Goal: Transaction & Acquisition: Purchase product/service

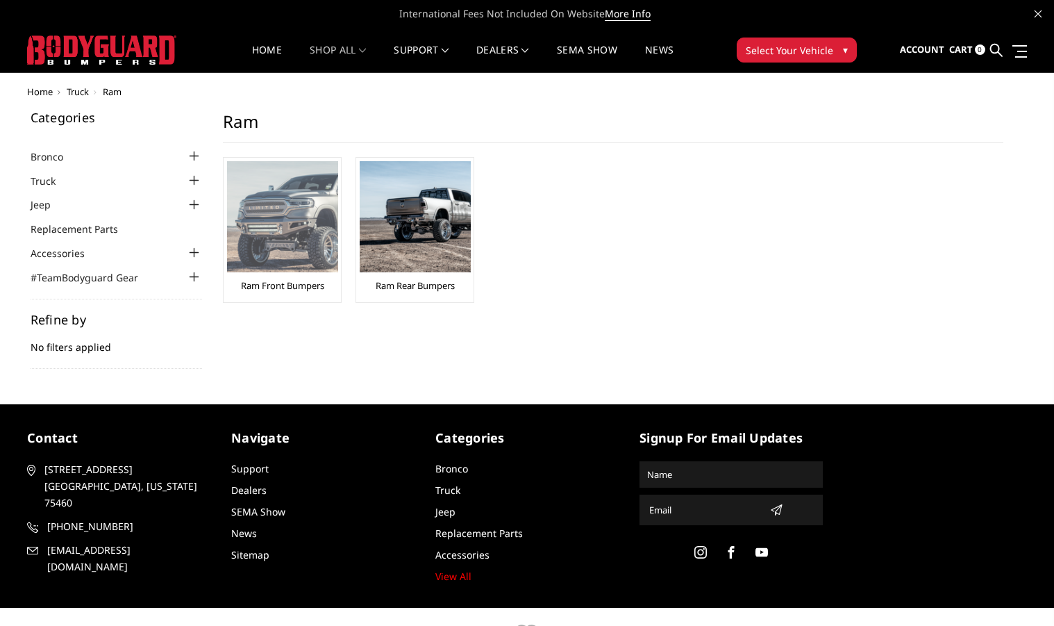
click at [269, 226] on img at bounding box center [282, 216] width 111 height 111
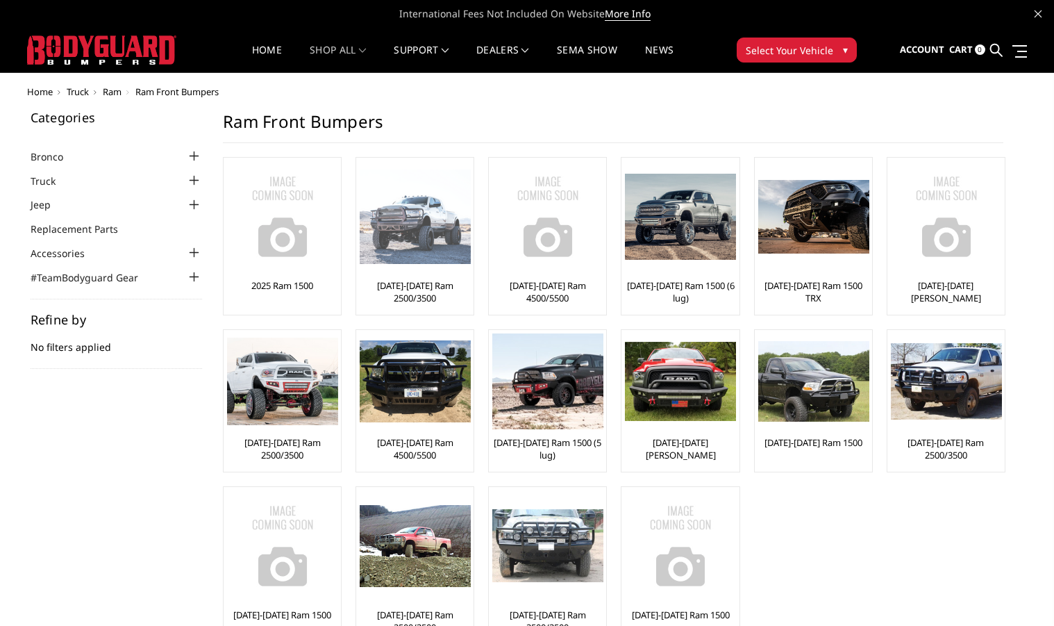
click at [415, 235] on img at bounding box center [415, 216] width 111 height 95
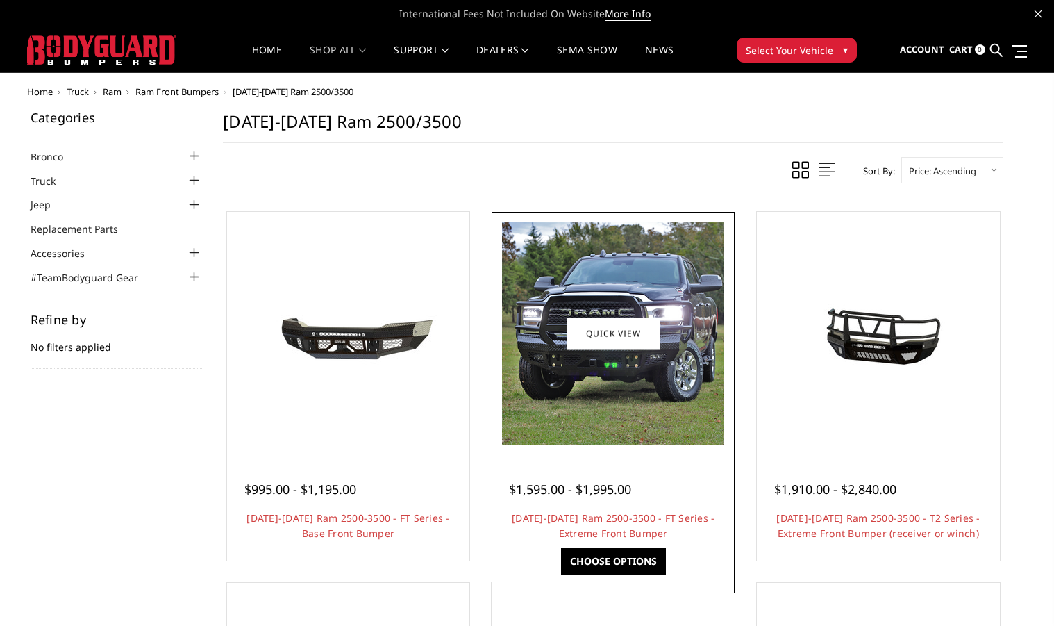
click at [597, 492] on span "$1,595.00 - $1,995.00" at bounding box center [570, 489] width 122 height 17
click at [601, 563] on link "Choose Options" at bounding box center [613, 561] width 105 height 26
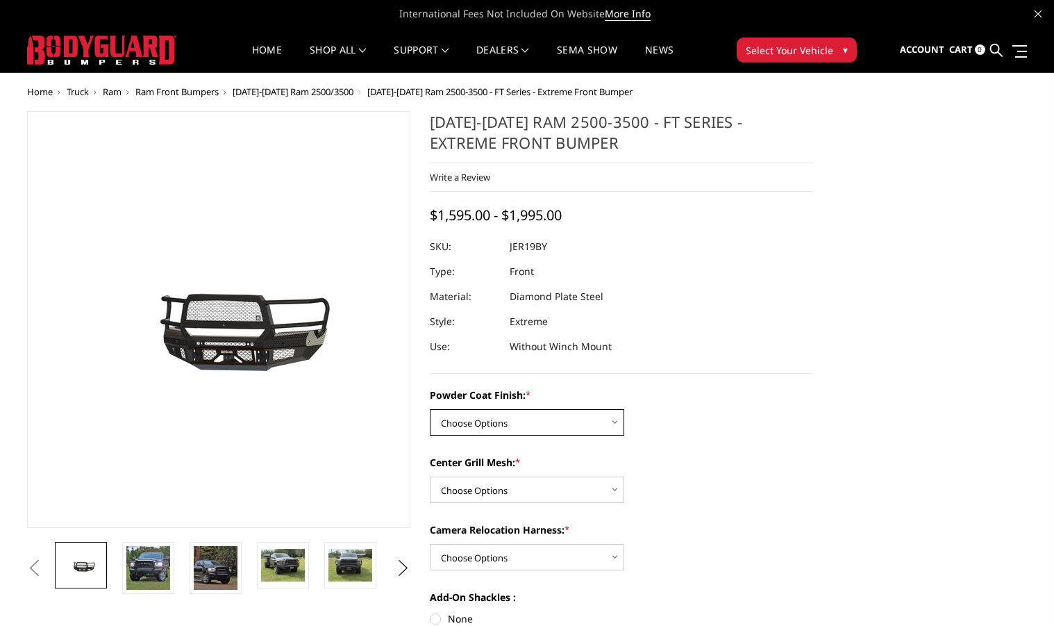
click at [538, 423] on select "Choose Options Bare Metal Gloss Black Powder Coat Textured Black Powder Coat" at bounding box center [527, 422] width 194 height 26
select select "3215"
click at [430, 409] on select "Choose Options Bare Metal Gloss Black Powder Coat Textured Black Powder Coat" at bounding box center [527, 422] width 194 height 26
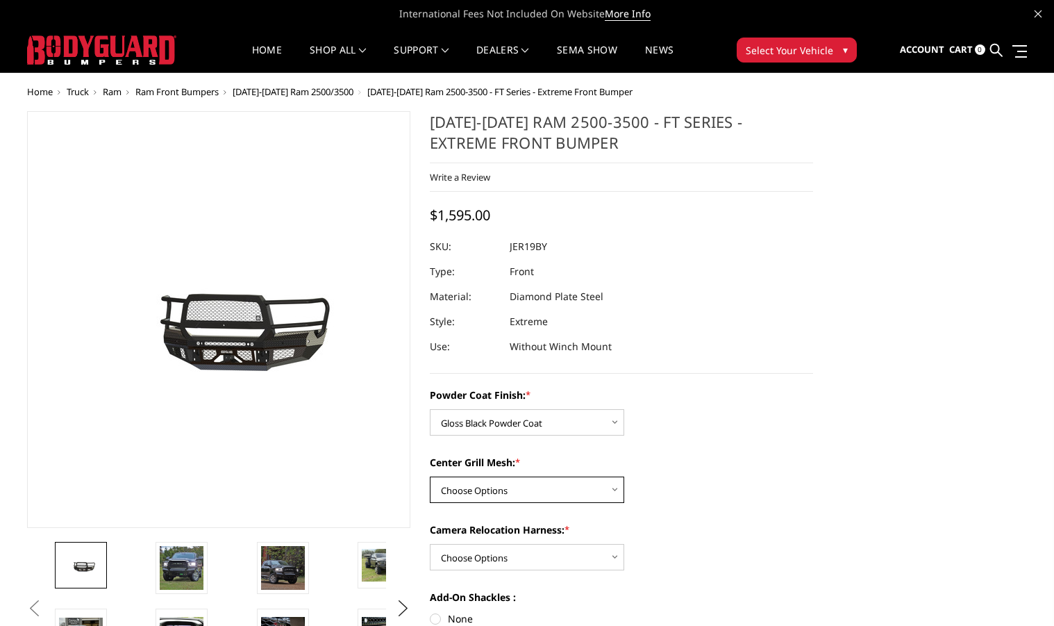
click at [528, 483] on select "Choose Options WITH Expanded Metal in Center Grill WITHOUT Expanded Metal in Ce…" at bounding box center [527, 489] width 194 height 26
select select "3218"
click at [430, 476] on select "Choose Options WITH Expanded Metal in Center Grill WITHOUT Expanded Metal in Ce…" at bounding box center [527, 489] width 194 height 26
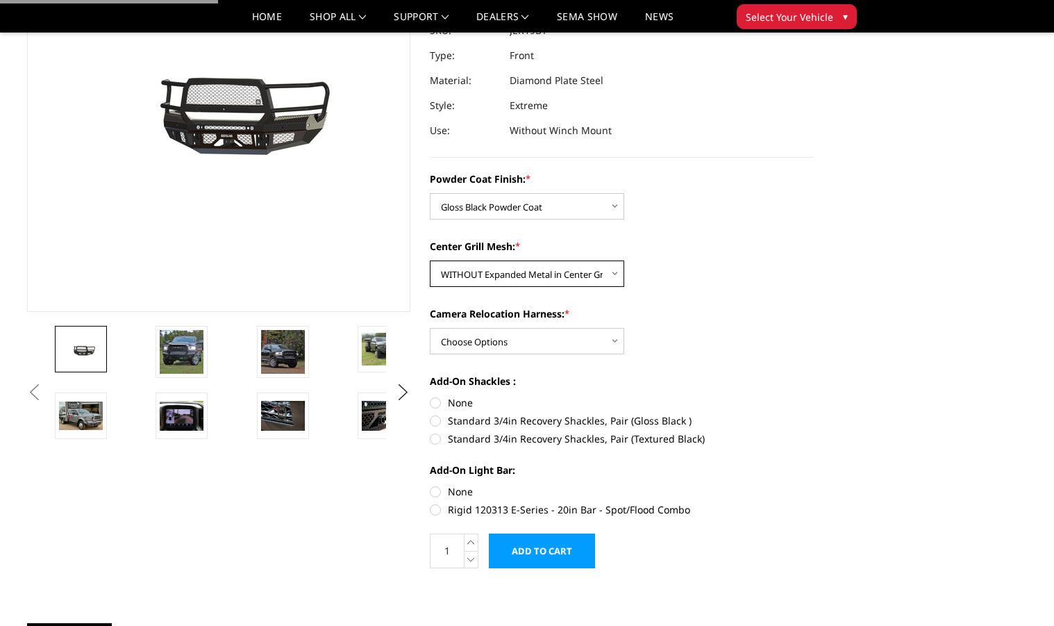
scroll to position [178, 0]
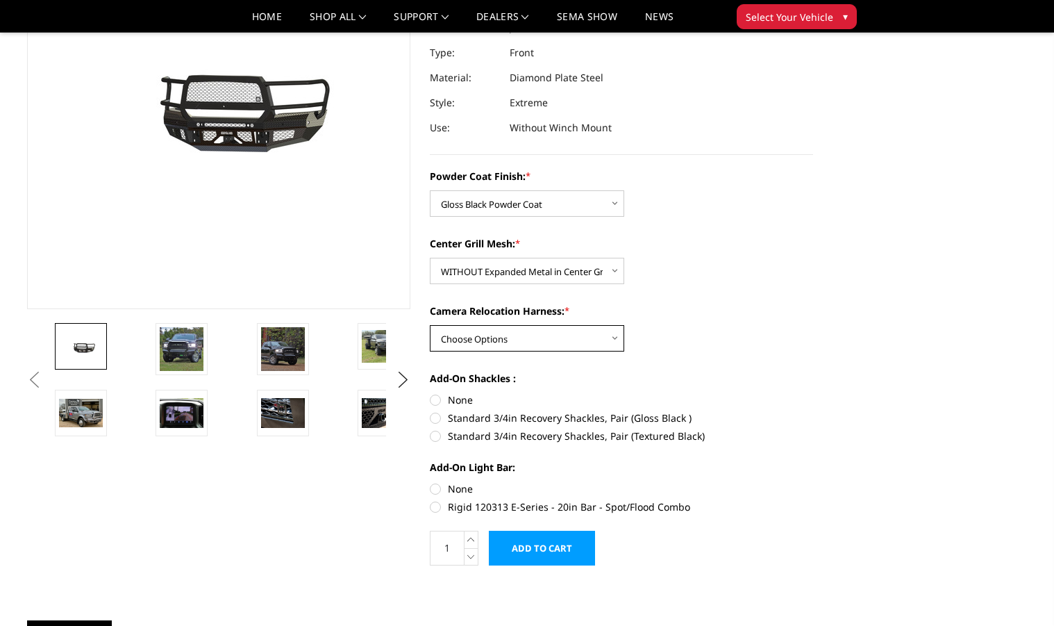
click at [505, 338] on select "Choose Options WITH Camera Relocation Harness WITHOUT Camera Relocation Harness" at bounding box center [527, 338] width 194 height 26
select select "3220"
click at [430, 325] on select "Choose Options WITH Camera Relocation Harness WITHOUT Camera Relocation Harness" at bounding box center [527, 338] width 194 height 26
click at [457, 415] on label "Standard 3/4in Recovery Shackles, Pair (Gloss Black )" at bounding box center [621, 417] width 383 height 15
click at [813, 393] on input "Standard 3/4in Recovery Shackles, Pair (Gloss Black )" at bounding box center [813, 392] width 1 height 1
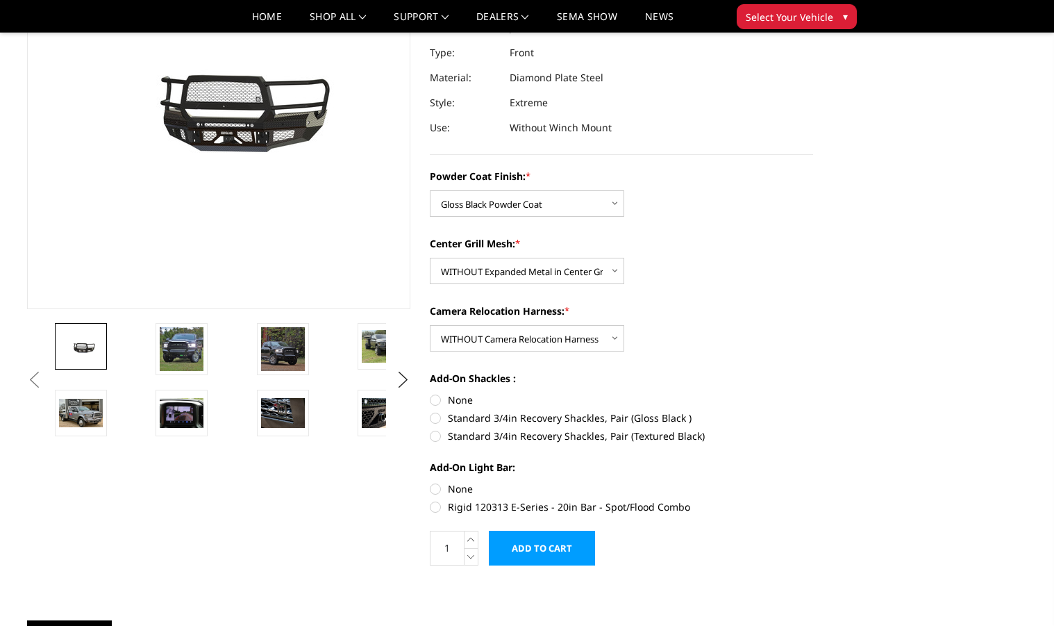
radio input "true"
click at [454, 404] on label "None" at bounding box center [621, 399] width 383 height 15
click at [431, 393] on input "None" at bounding box center [430, 392] width 1 height 1
radio input "true"
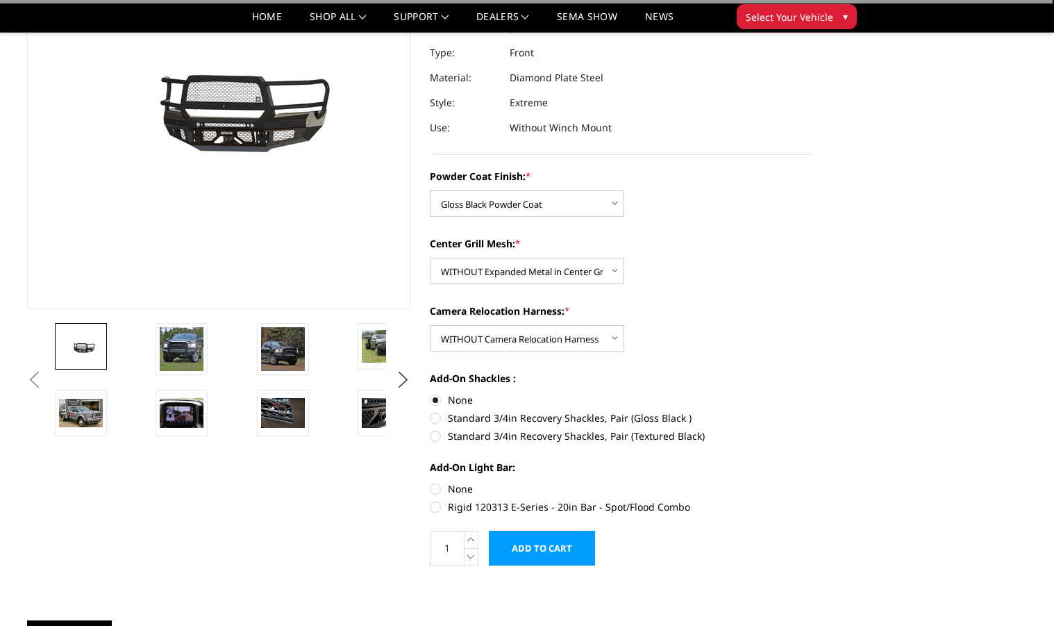
click at [453, 399] on label "None" at bounding box center [621, 399] width 383 height 15
click at [431, 393] on input "None" at bounding box center [430, 392] width 1 height 1
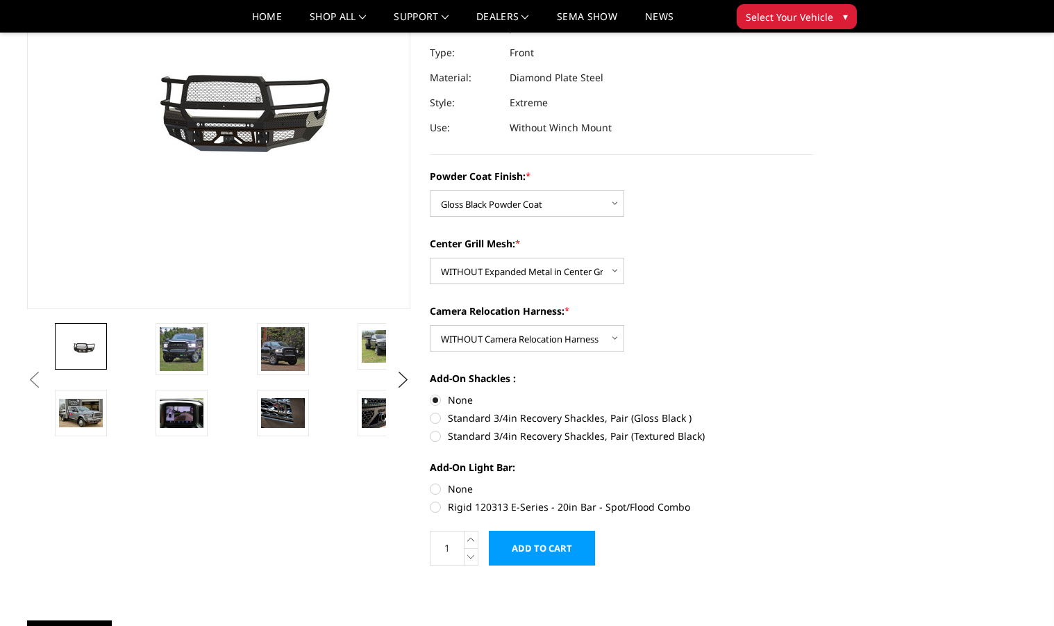
click at [458, 485] on label "None" at bounding box center [621, 488] width 383 height 15
click at [431, 482] on input "None" at bounding box center [430, 481] width 1 height 1
radio input "true"
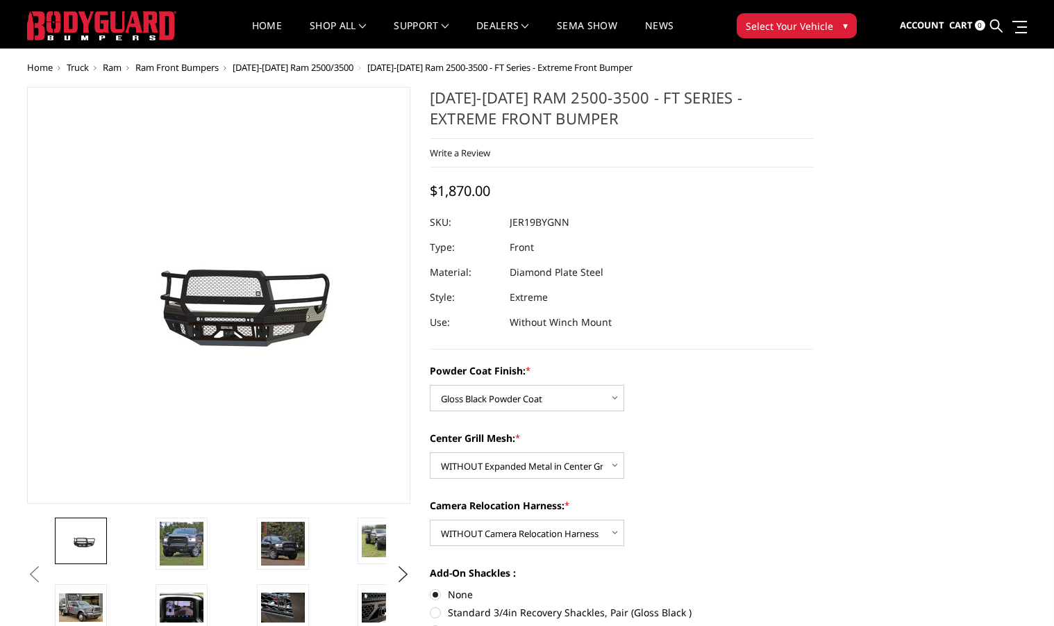
scroll to position [0, 0]
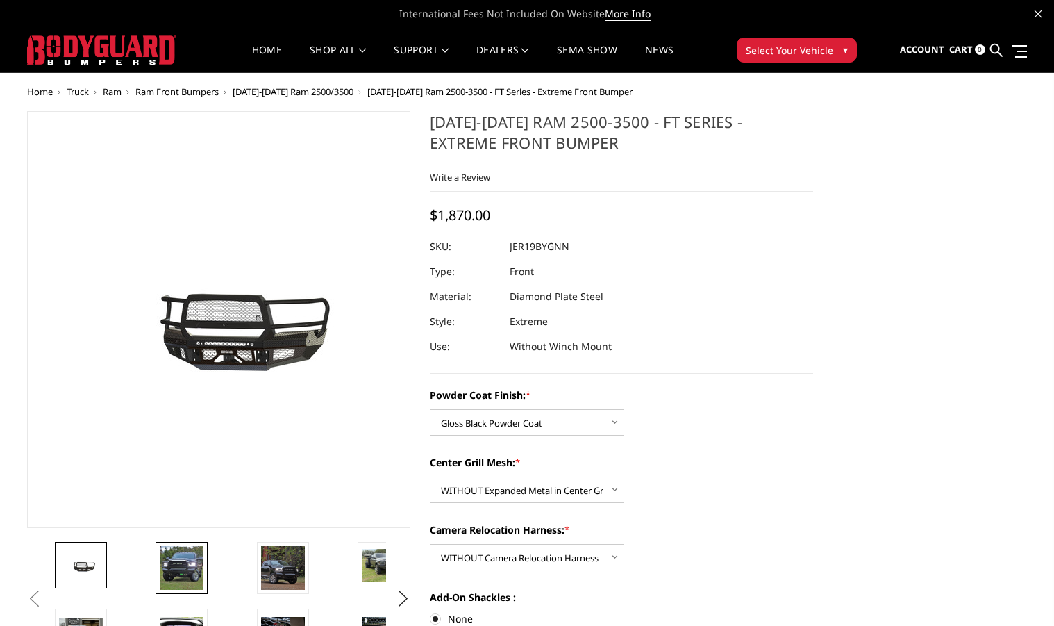
click at [188, 574] on img at bounding box center [182, 568] width 44 height 44
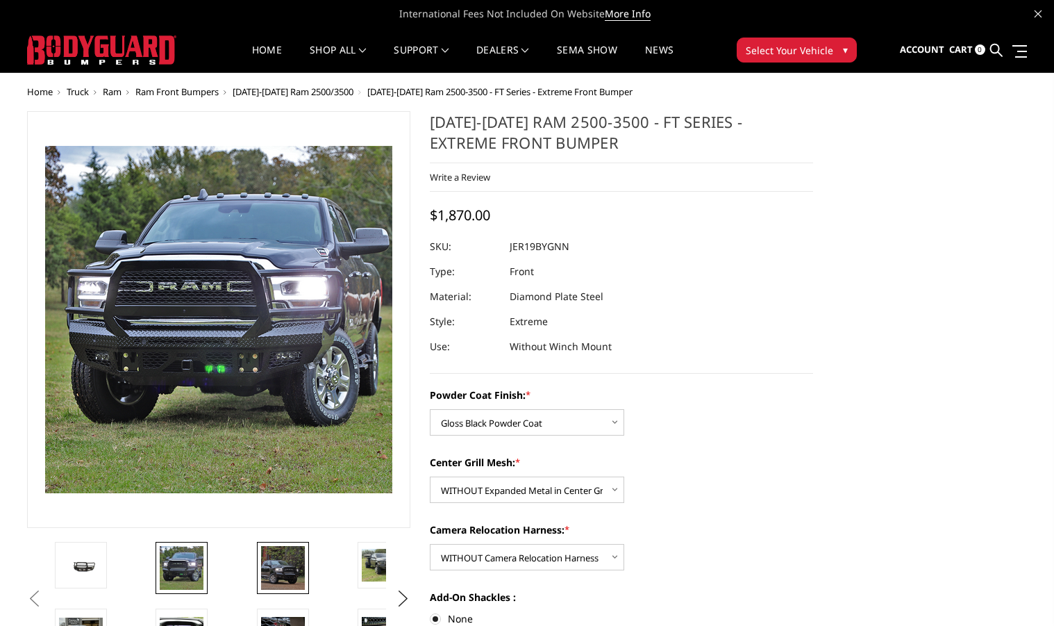
click at [290, 570] on img at bounding box center [283, 568] width 44 height 44
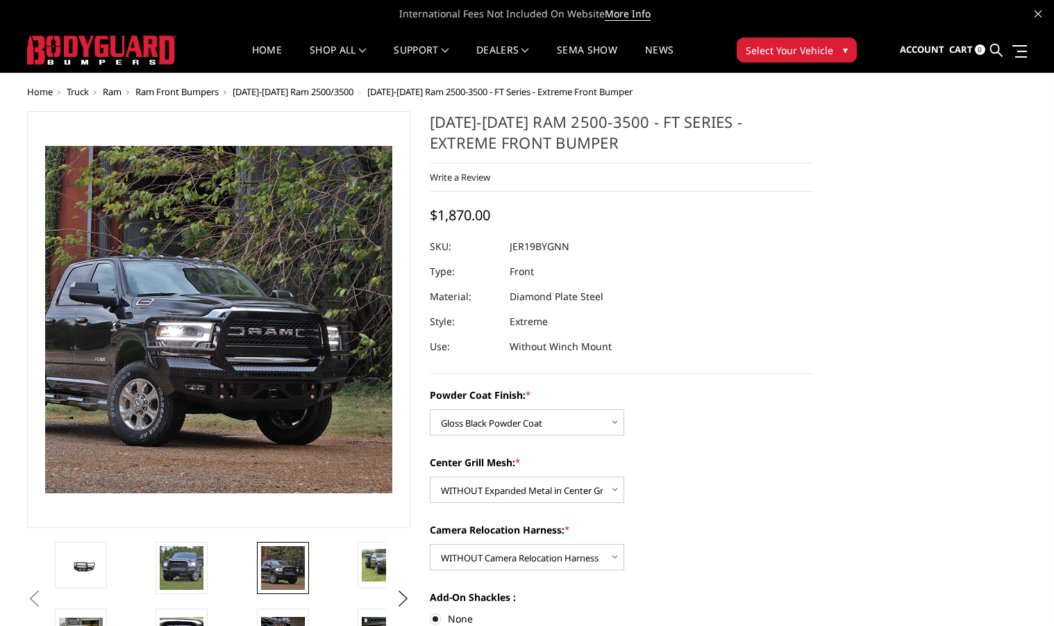
click at [347, 568] on li at bounding box center [303, 575] width 101 height 67
click at [366, 565] on img at bounding box center [384, 565] width 44 height 33
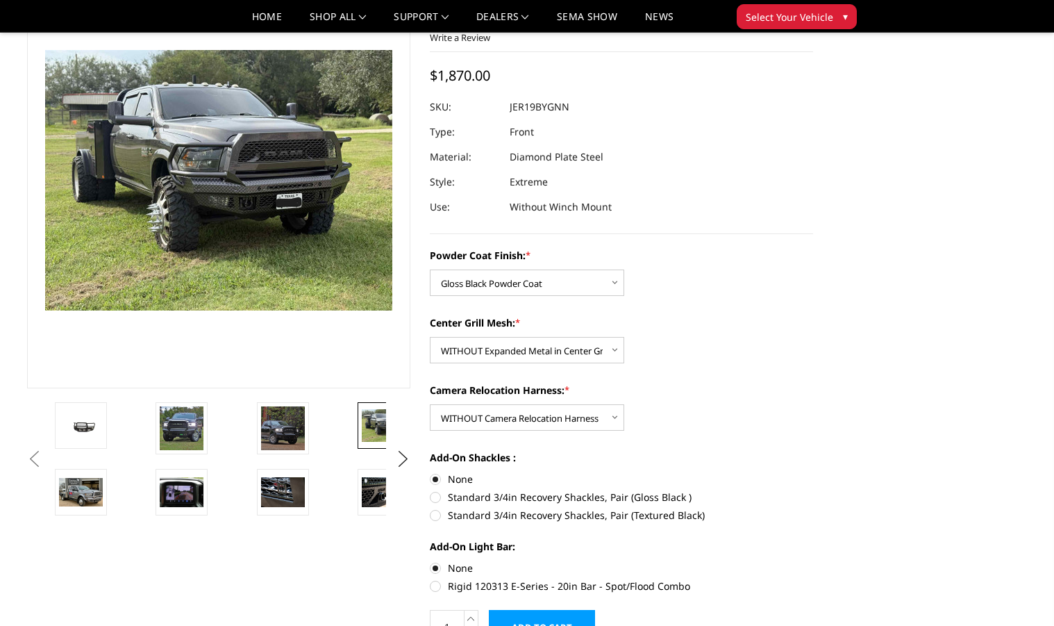
scroll to position [103, 0]
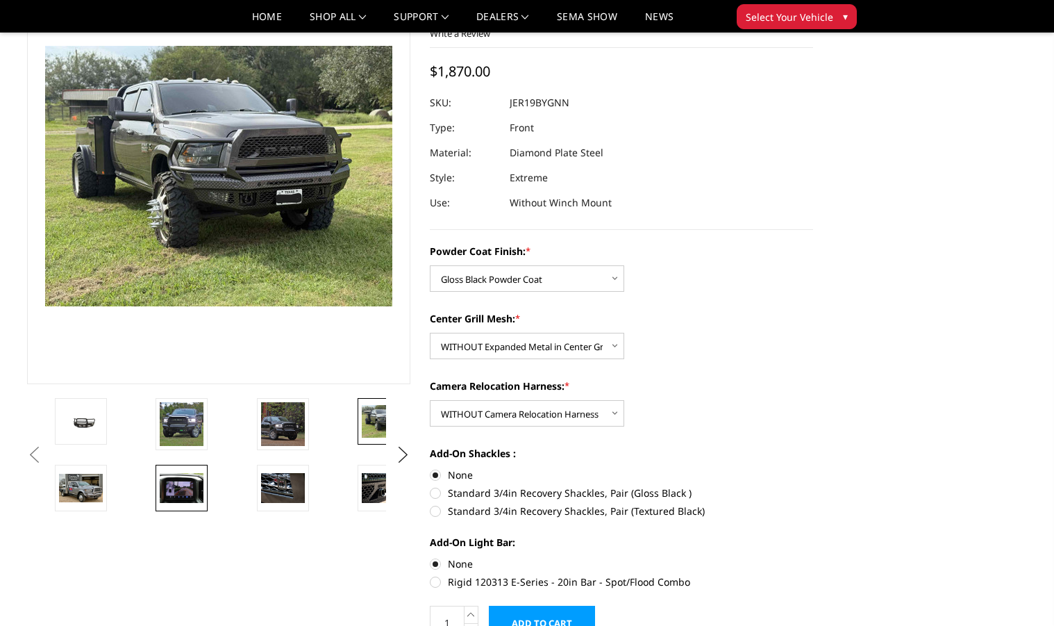
click at [181, 493] on img at bounding box center [182, 487] width 44 height 29
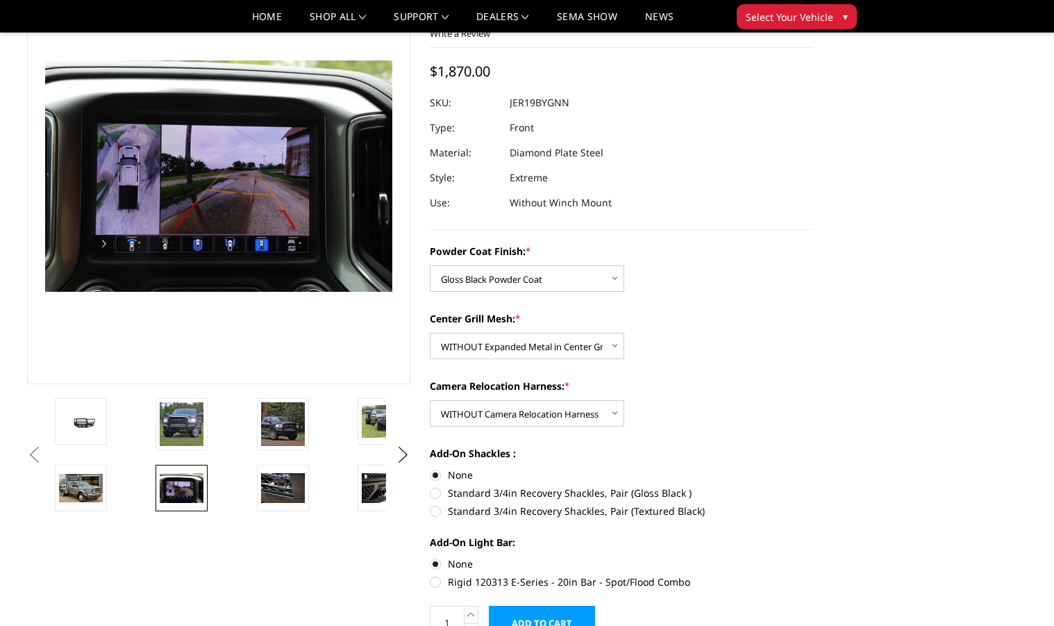
scroll to position [117, 0]
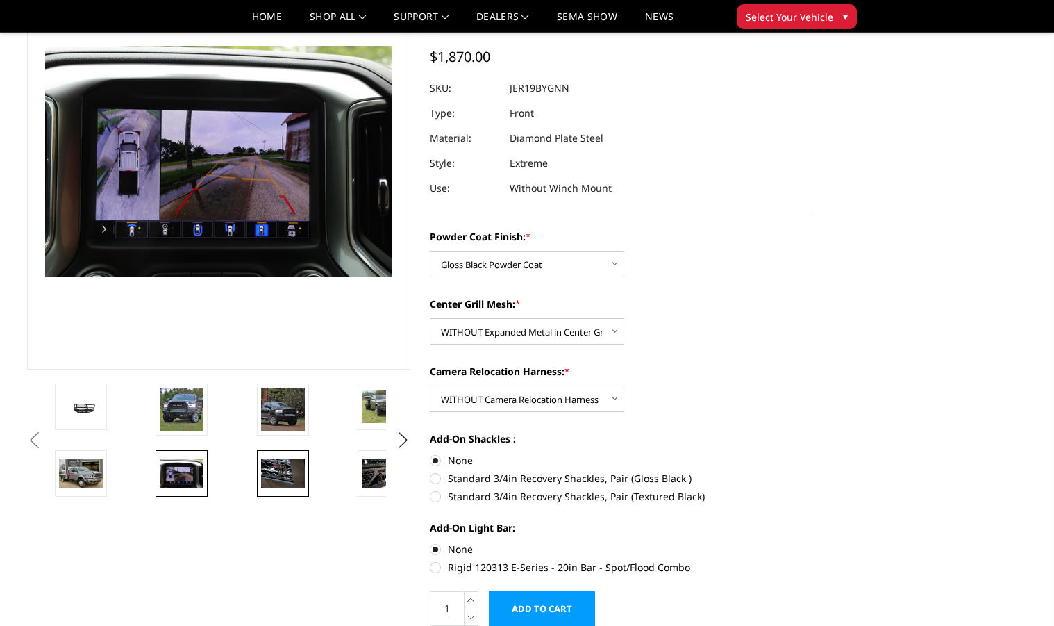
click at [265, 461] on img at bounding box center [283, 472] width 44 height 29
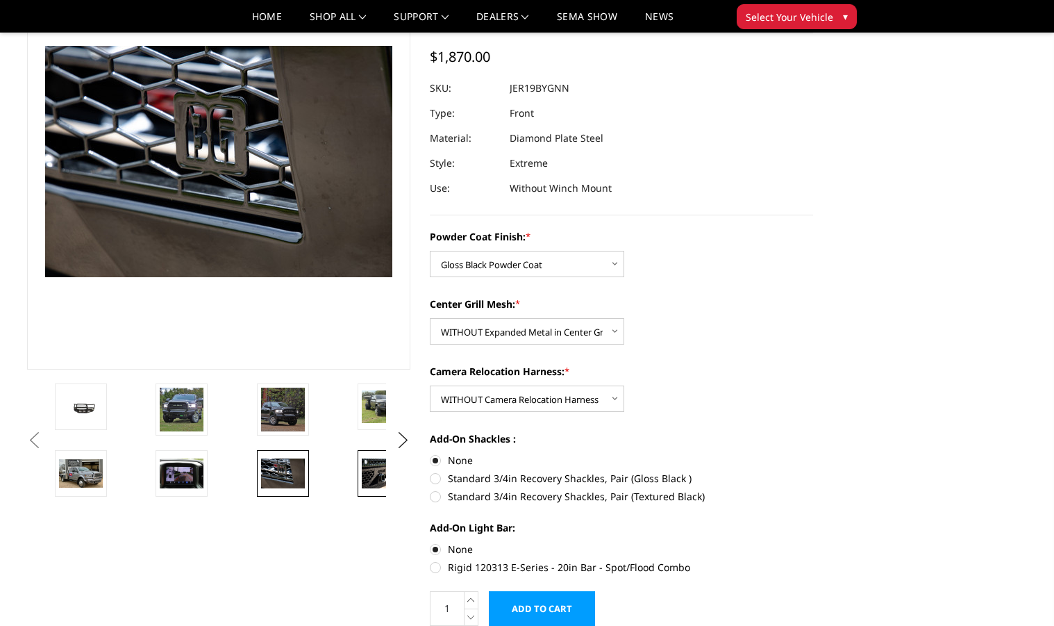
click at [374, 472] on img at bounding box center [384, 472] width 44 height 29
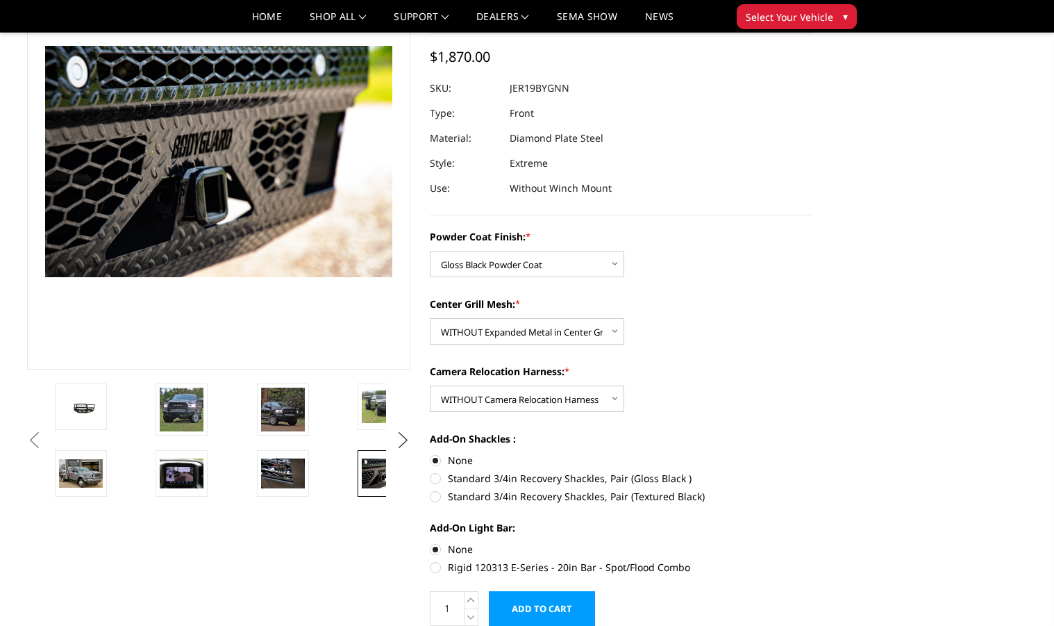
click at [403, 439] on button "Next" at bounding box center [403, 440] width 21 height 21
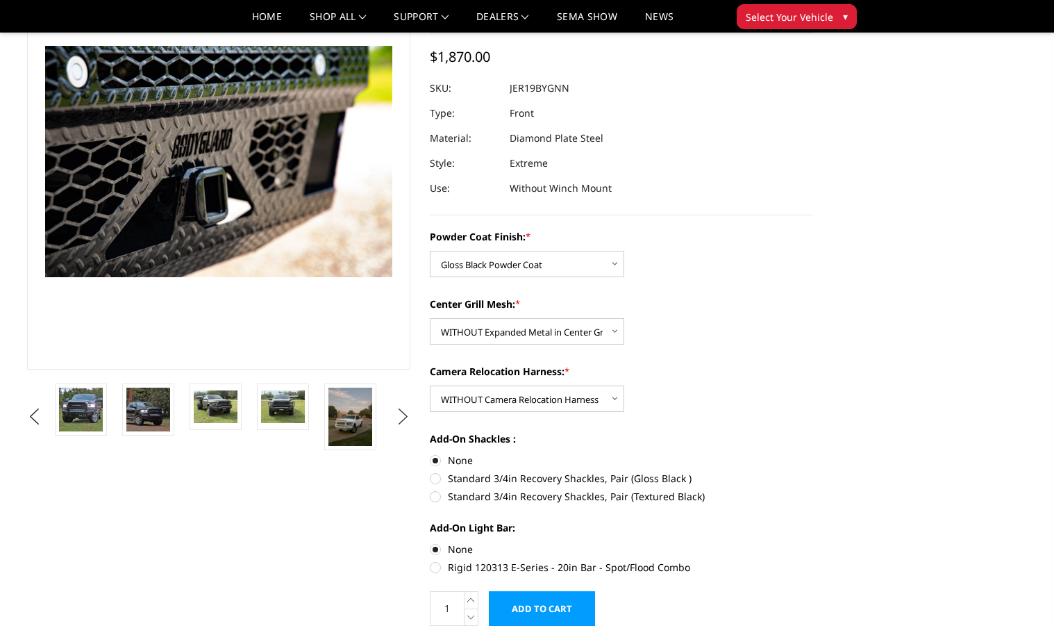
click at [403, 439] on ul "Previous" at bounding box center [219, 416] width 390 height 67
click at [349, 436] on img at bounding box center [350, 417] width 44 height 58
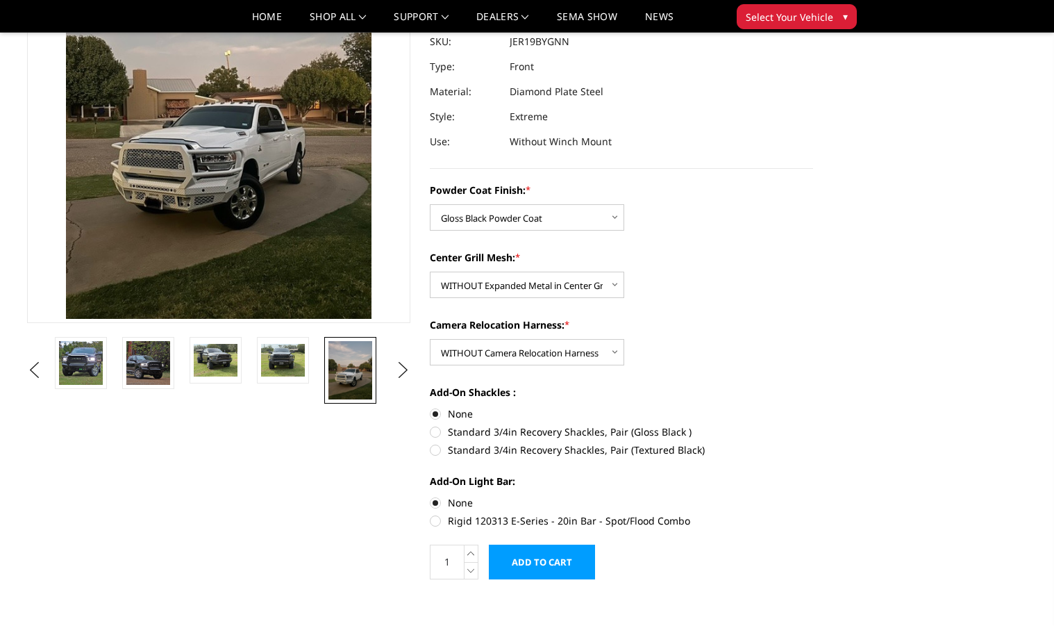
scroll to position [413, 0]
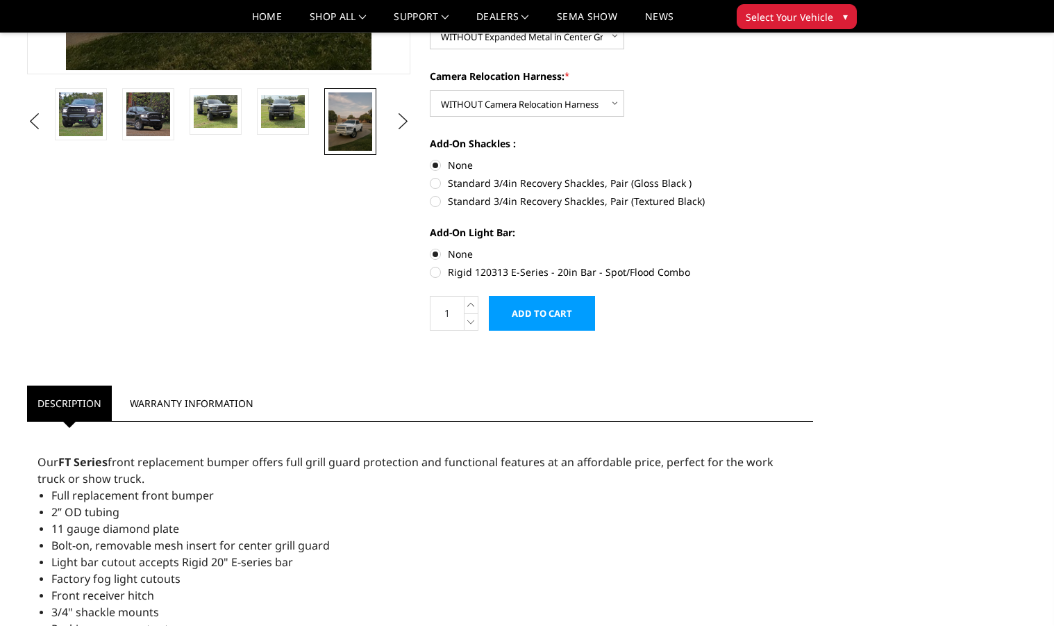
click at [583, 333] on div "Powder Coat Finish: * Choose Options Bare Metal Gloss Black Powder Coat Texture…" at bounding box center [621, 139] width 383 height 411
click at [566, 324] on input "Add to Cart" at bounding box center [542, 313] width 106 height 35
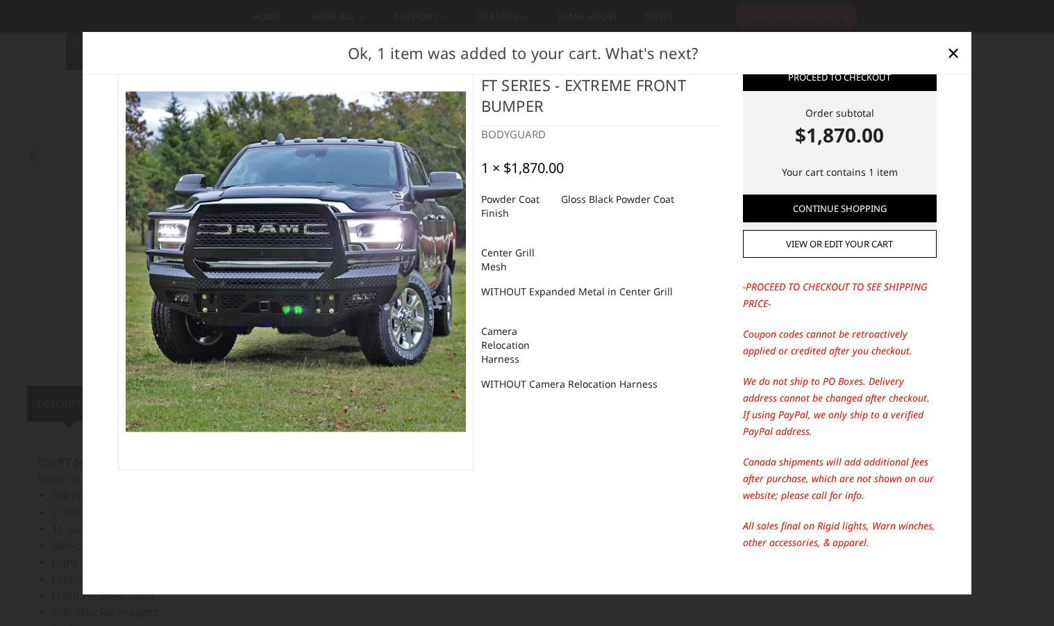
scroll to position [65, 0]
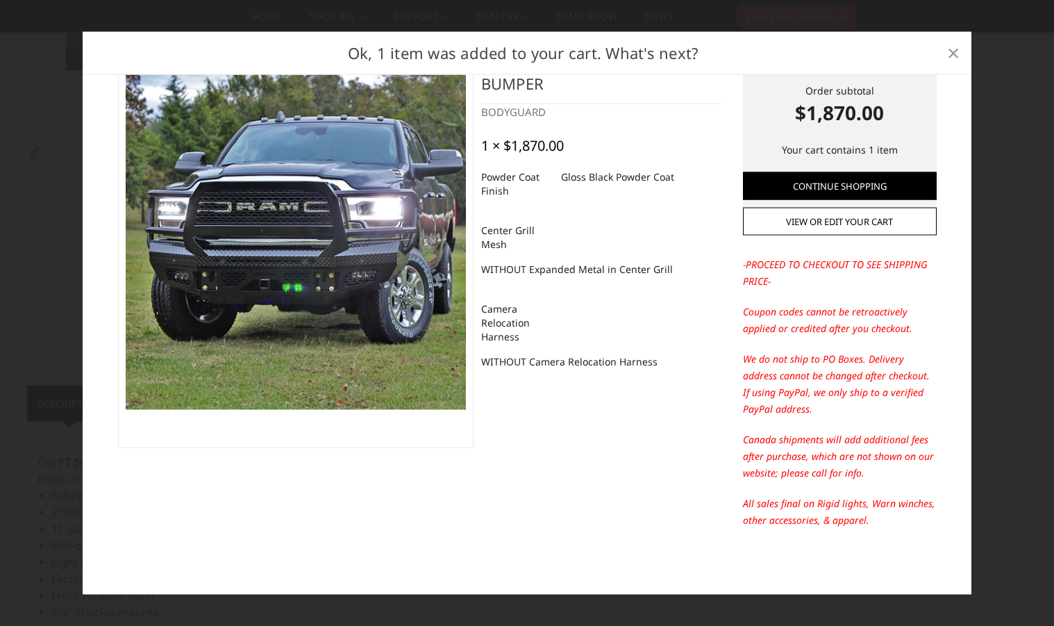
click at [951, 53] on span "×" at bounding box center [953, 53] width 13 height 30
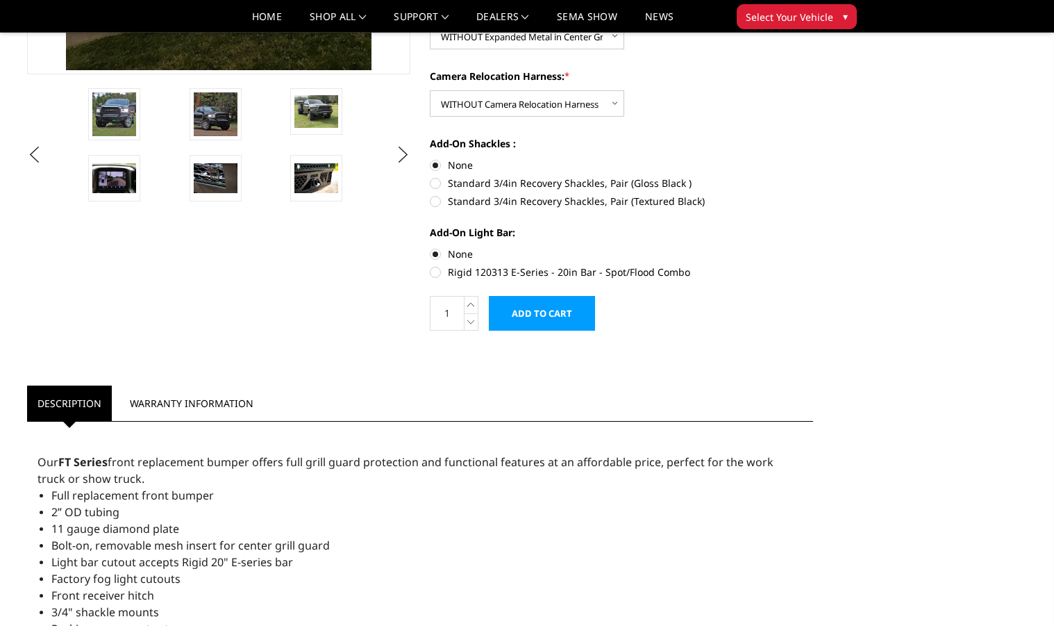
scroll to position [0, 0]
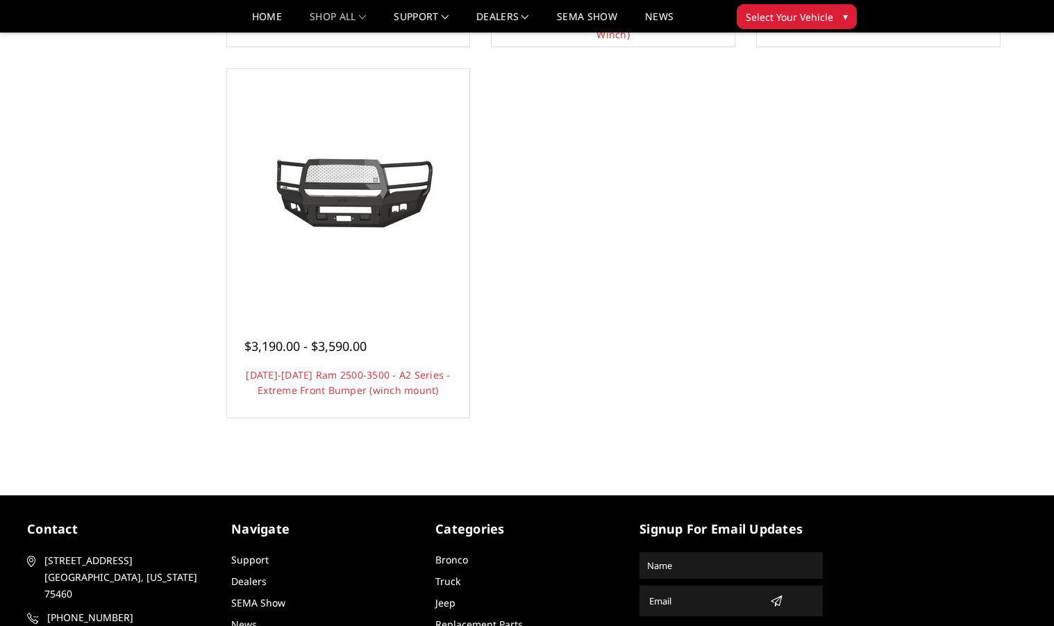
scroll to position [1335, 0]
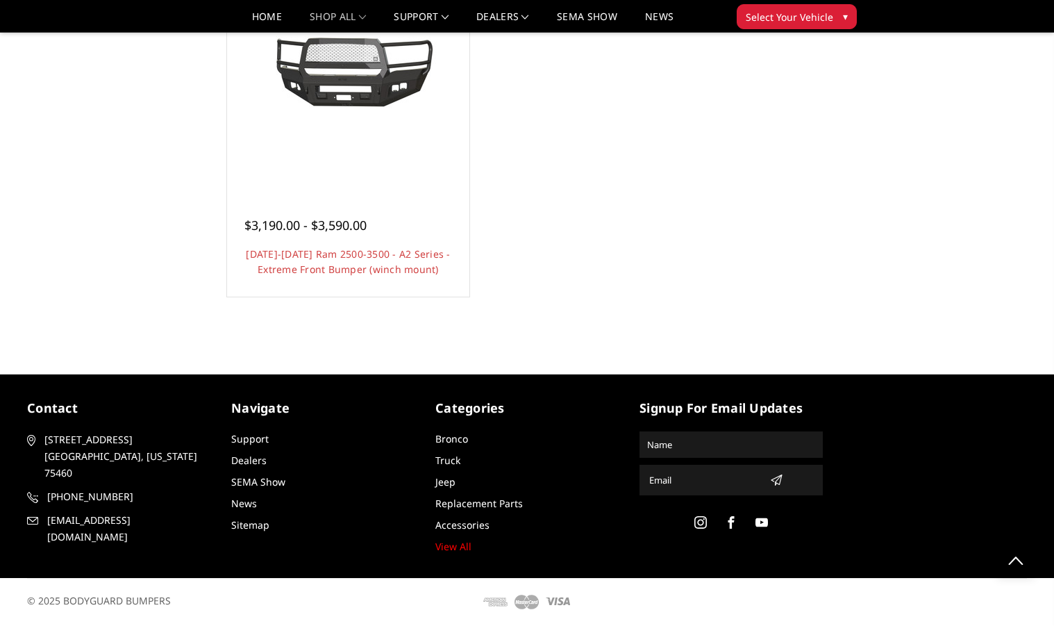
click at [267, 455] on li "Dealers" at bounding box center [322, 460] width 183 height 15
click at [247, 456] on link "Dealers" at bounding box center [248, 459] width 35 height 13
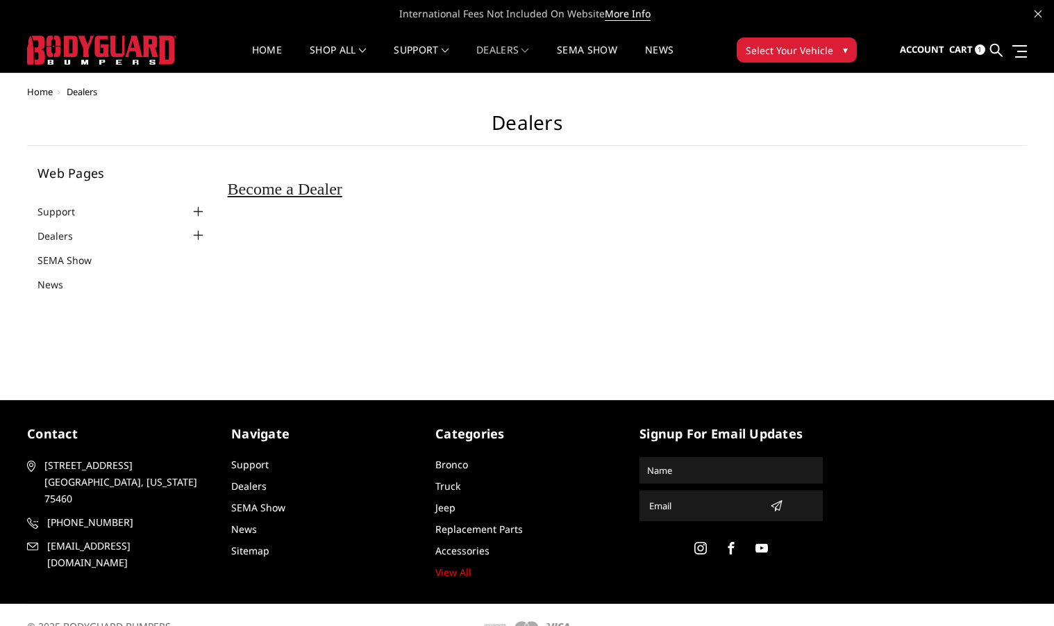
click at [203, 235] on div at bounding box center [198, 235] width 17 height 17
click at [326, 193] on span "Become a Dealer" at bounding box center [285, 189] width 115 height 18
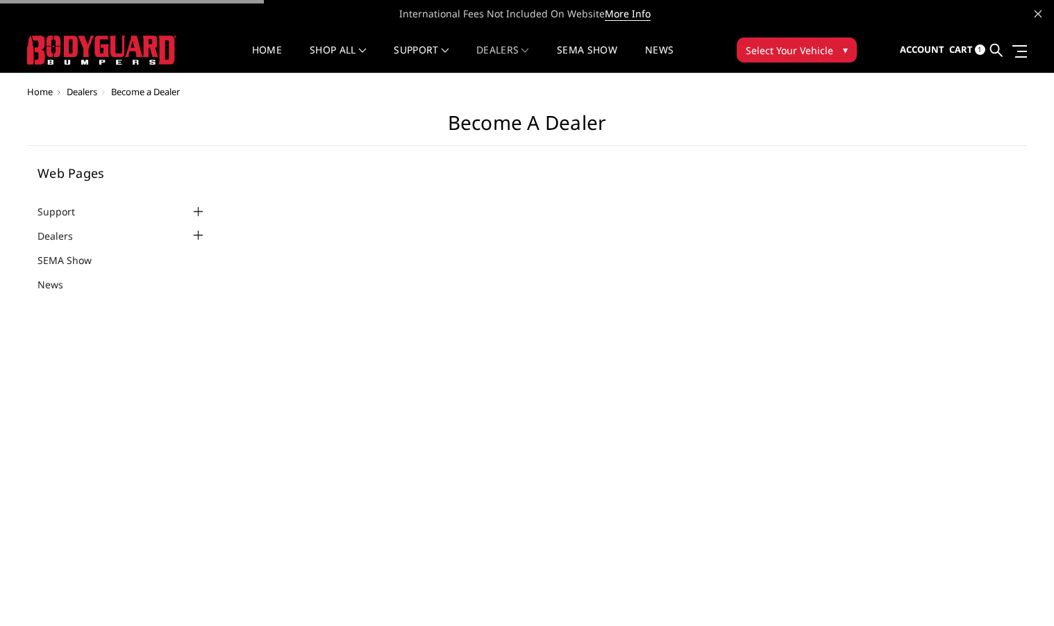
select select "US"
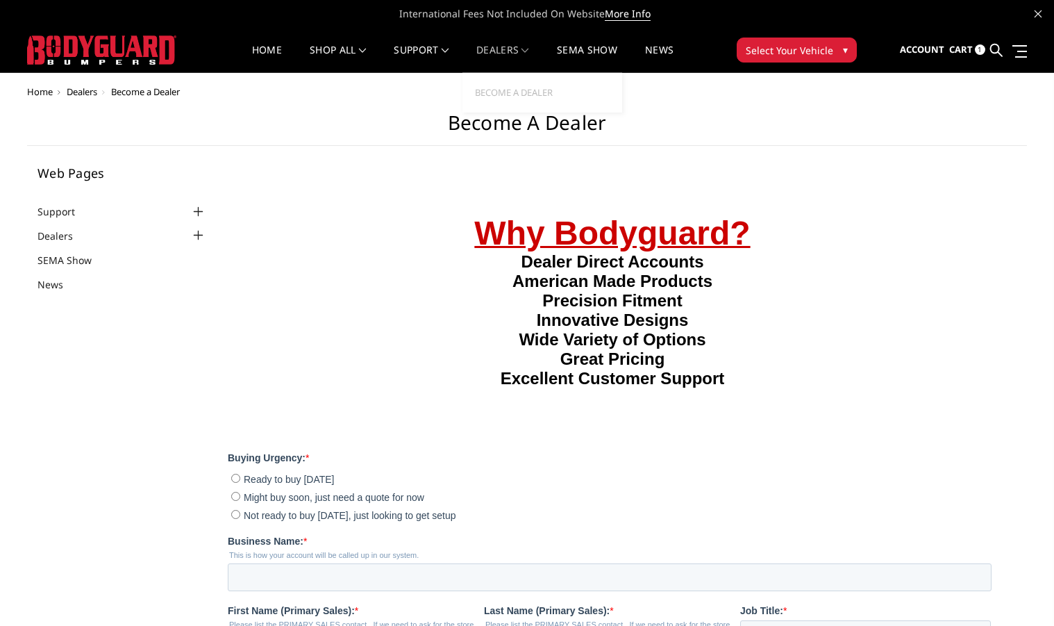
click at [515, 46] on link "Dealers" at bounding box center [502, 58] width 53 height 27
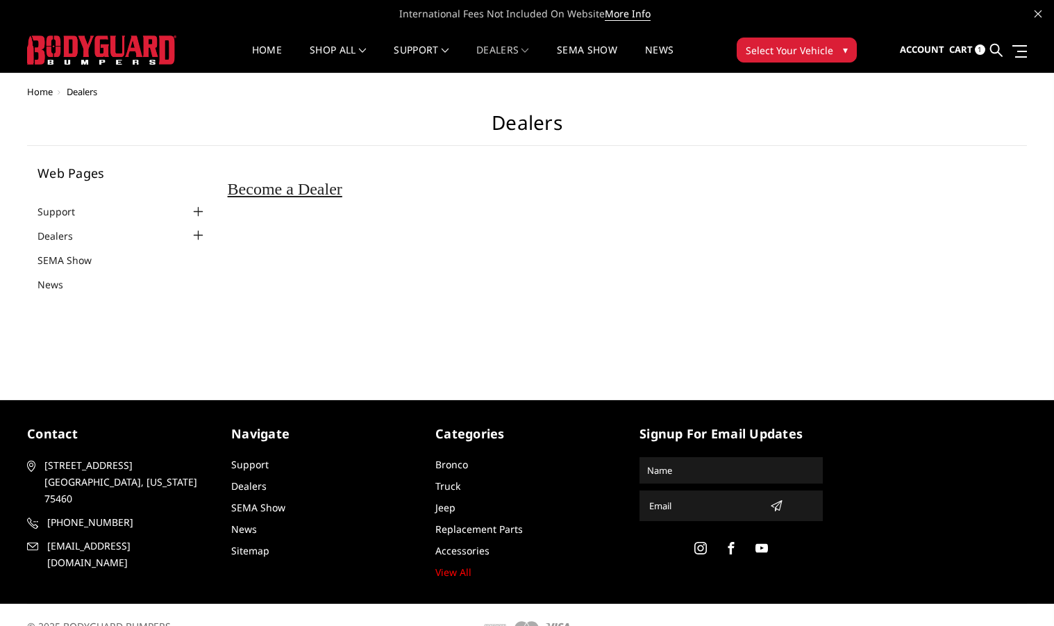
click at [194, 206] on div at bounding box center [198, 211] width 17 height 17
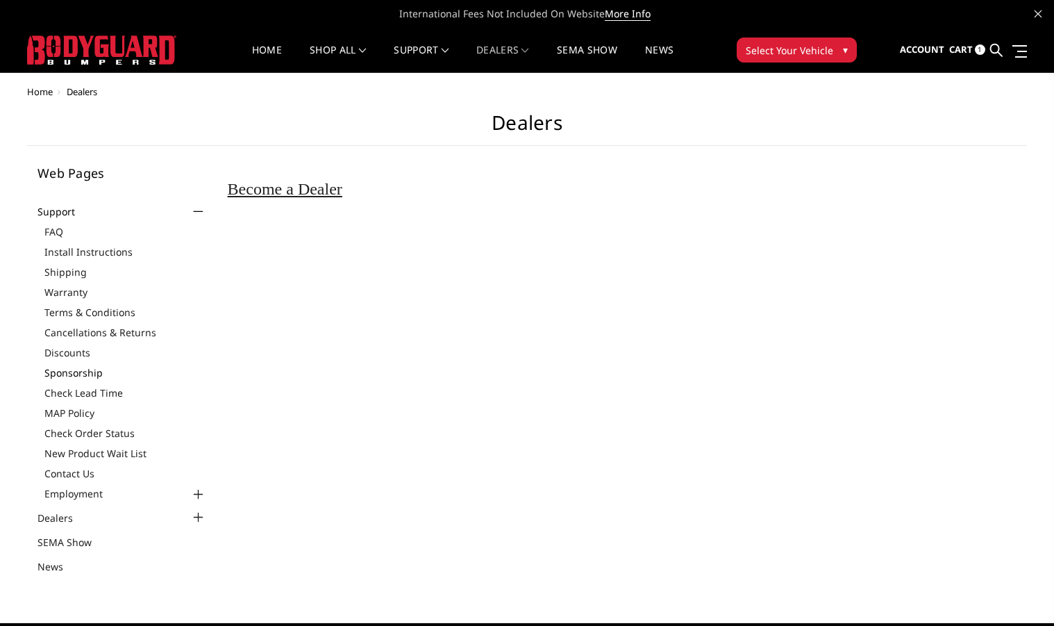
click at [93, 376] on link "Sponsorship" at bounding box center [125, 372] width 163 height 15
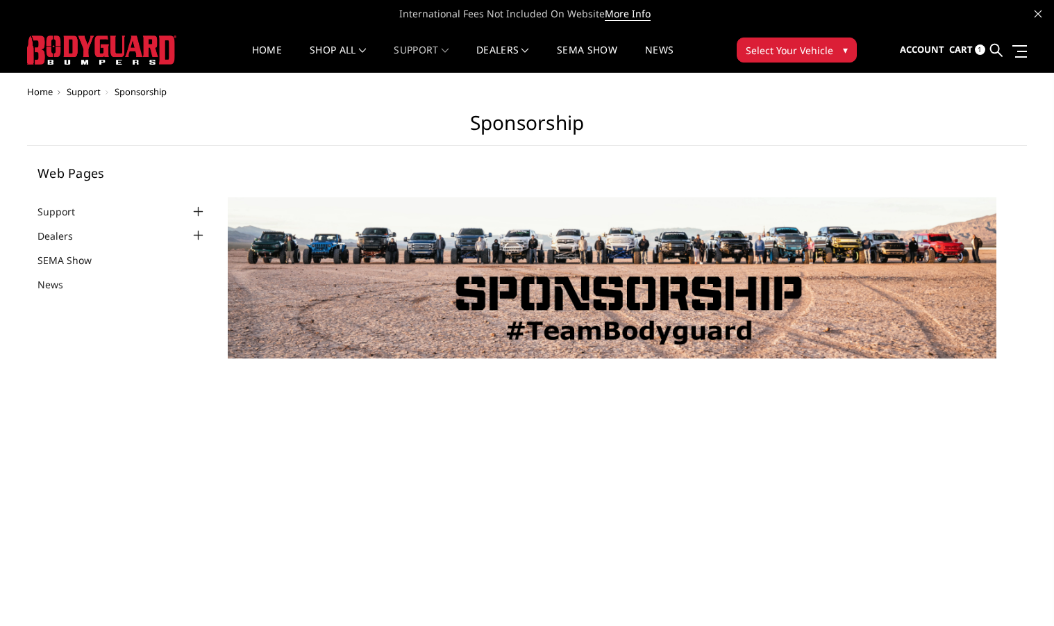
select select "US"
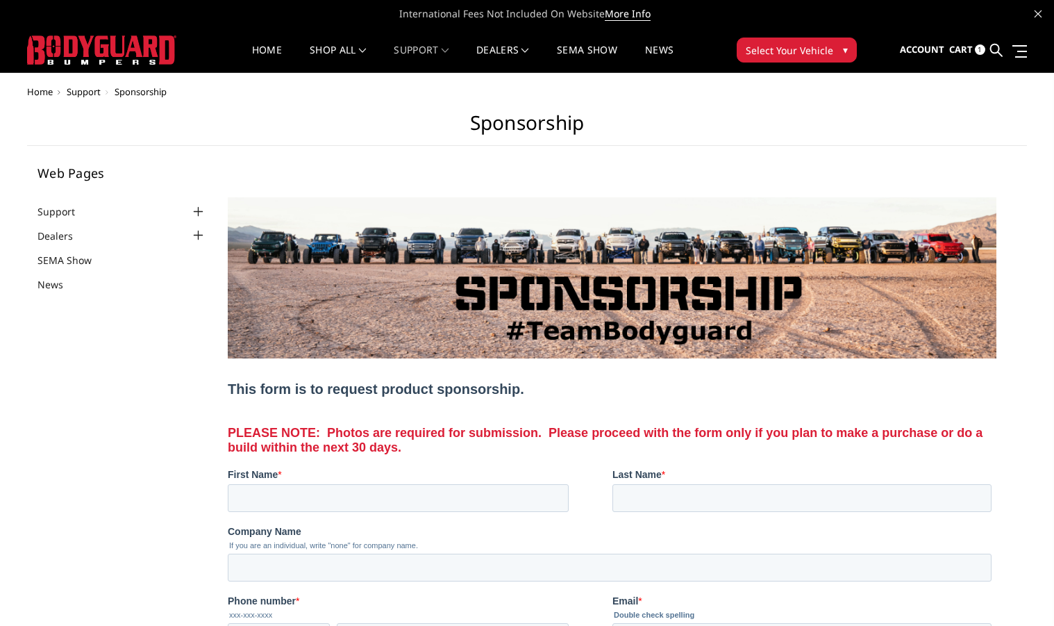
click at [199, 207] on div at bounding box center [198, 211] width 17 height 17
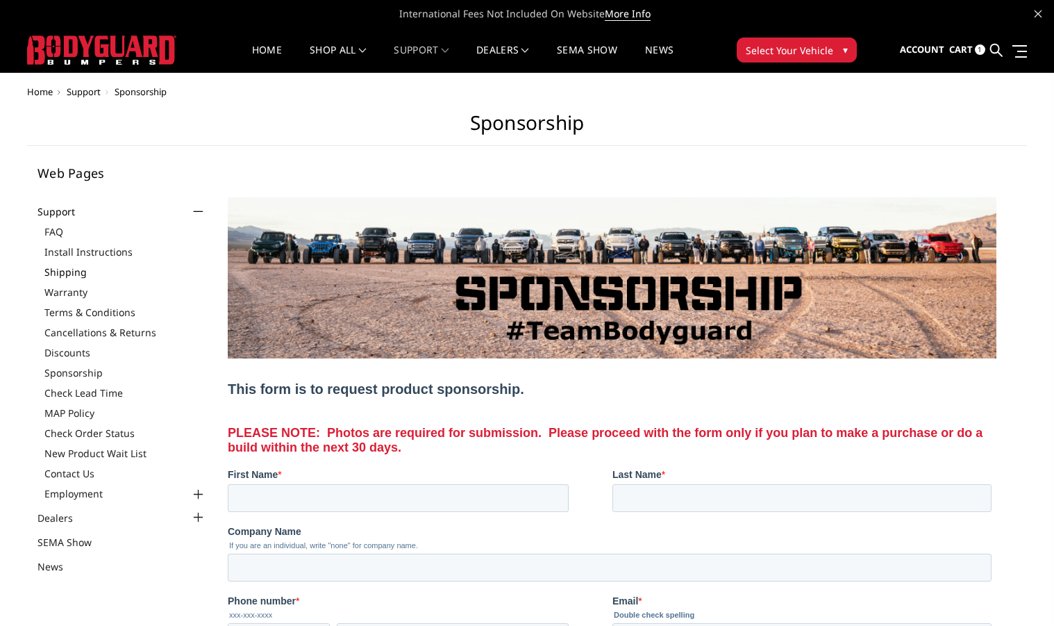
click at [85, 273] on link "Shipping" at bounding box center [125, 272] width 163 height 15
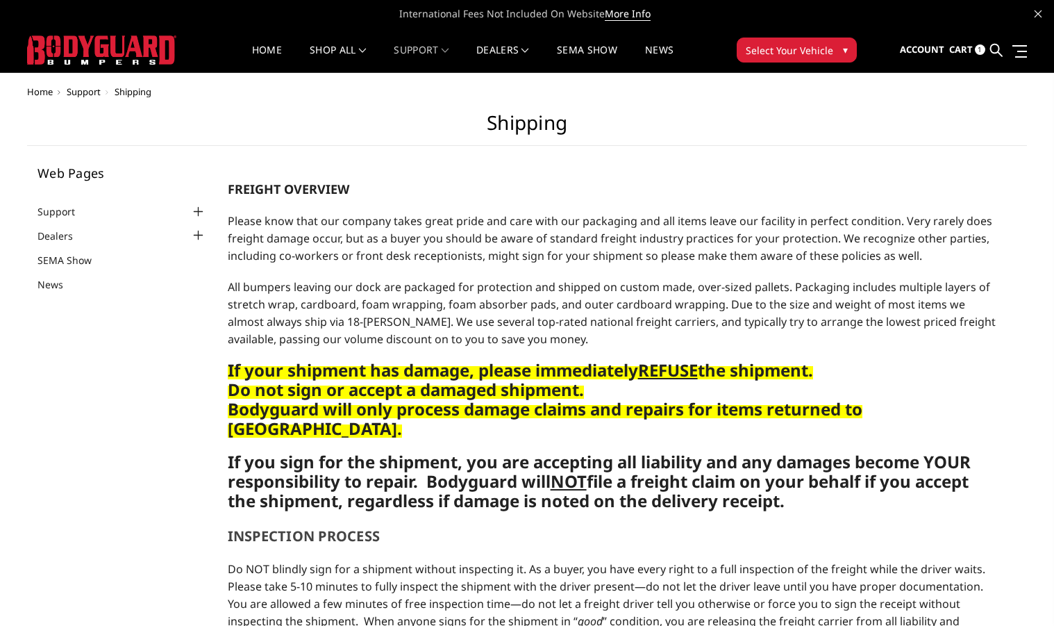
click at [979, 53] on span "1" at bounding box center [980, 49] width 10 height 10
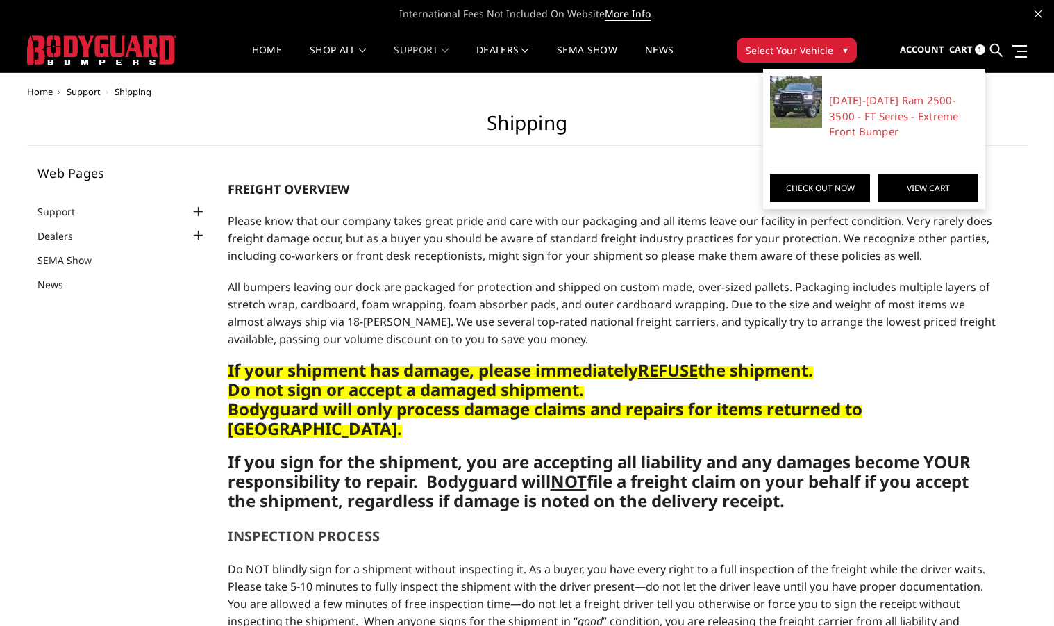
click at [894, 192] on link "View Cart" at bounding box center [928, 188] width 100 height 28
